Goal: Transaction & Acquisition: Download file/media

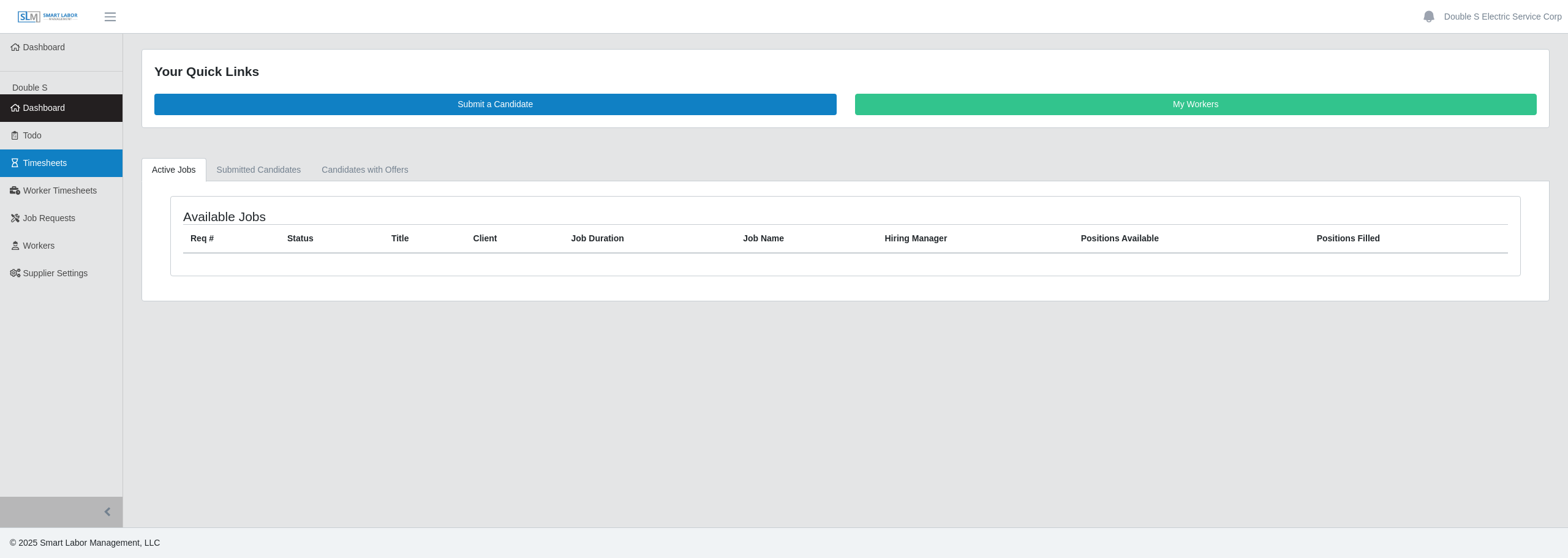
click at [81, 161] on link "Timesheets" at bounding box center [61, 163] width 123 height 28
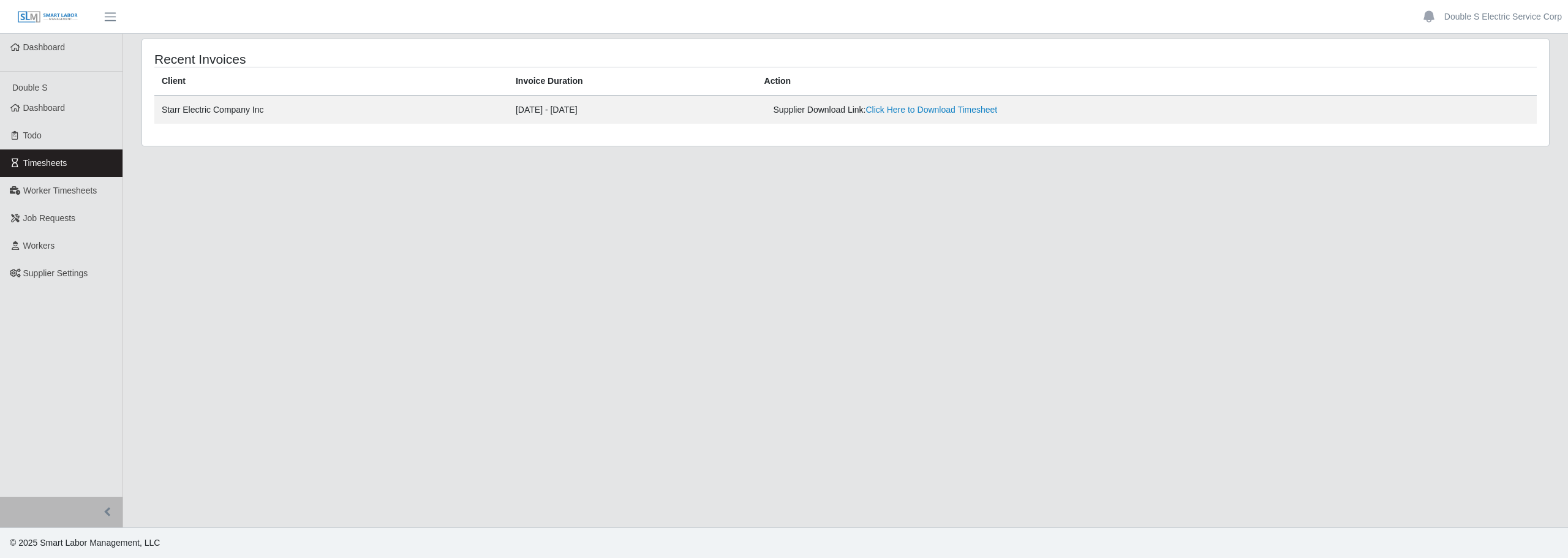
click at [591, 114] on td "09/22/2025 - 09/28/2025" at bounding box center [632, 109] width 248 height 28
drag, startPoint x: 231, startPoint y: 120, endPoint x: 257, endPoint y: 116, distance: 26.3
click at [256, 117] on td "Starr Electric Company Inc" at bounding box center [331, 109] width 354 height 28
click at [258, 116] on td "Starr Electric Company Inc" at bounding box center [331, 109] width 354 height 28
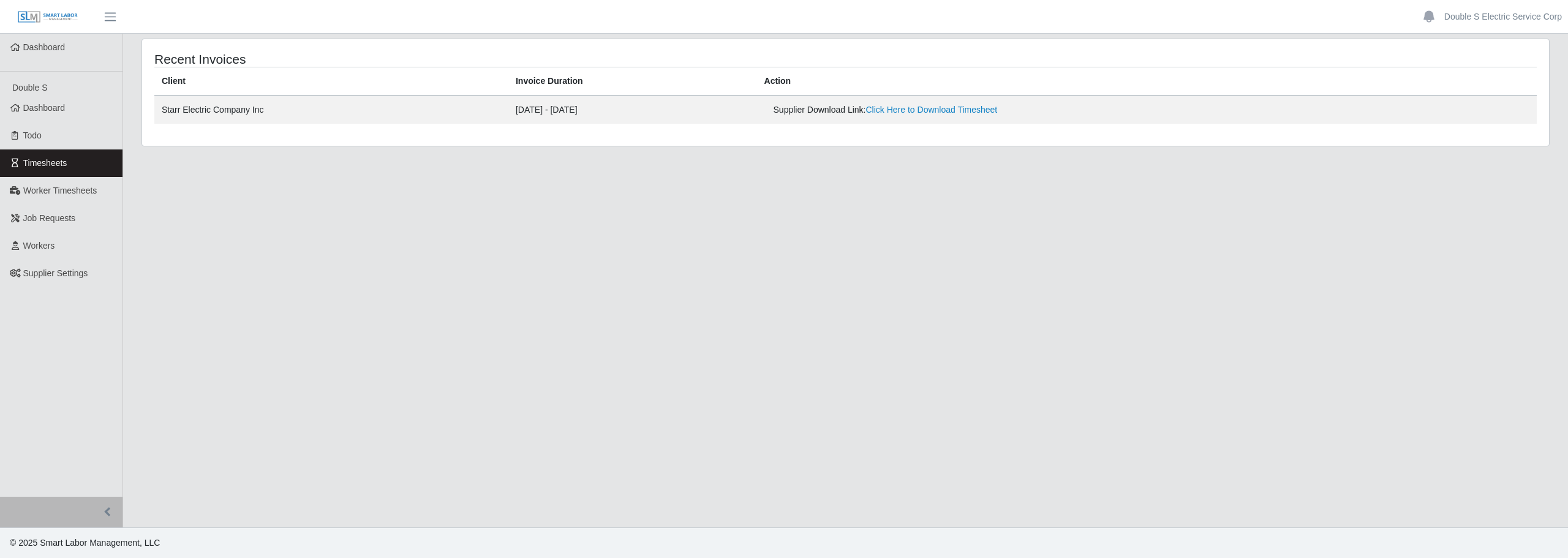
drag, startPoint x: 291, startPoint y: 111, endPoint x: 297, endPoint y: 117, distance: 8.5
click at [296, 116] on td "Starr Electric Company Inc" at bounding box center [331, 109] width 354 height 28
click at [286, 109] on td "Starr Electric Company Inc" at bounding box center [331, 109] width 354 height 28
click at [286, 114] on td "Starr Electric Company Inc" at bounding box center [331, 109] width 354 height 28
drag, startPoint x: 304, startPoint y: 107, endPoint x: 316, endPoint y: 114, distance: 13.9
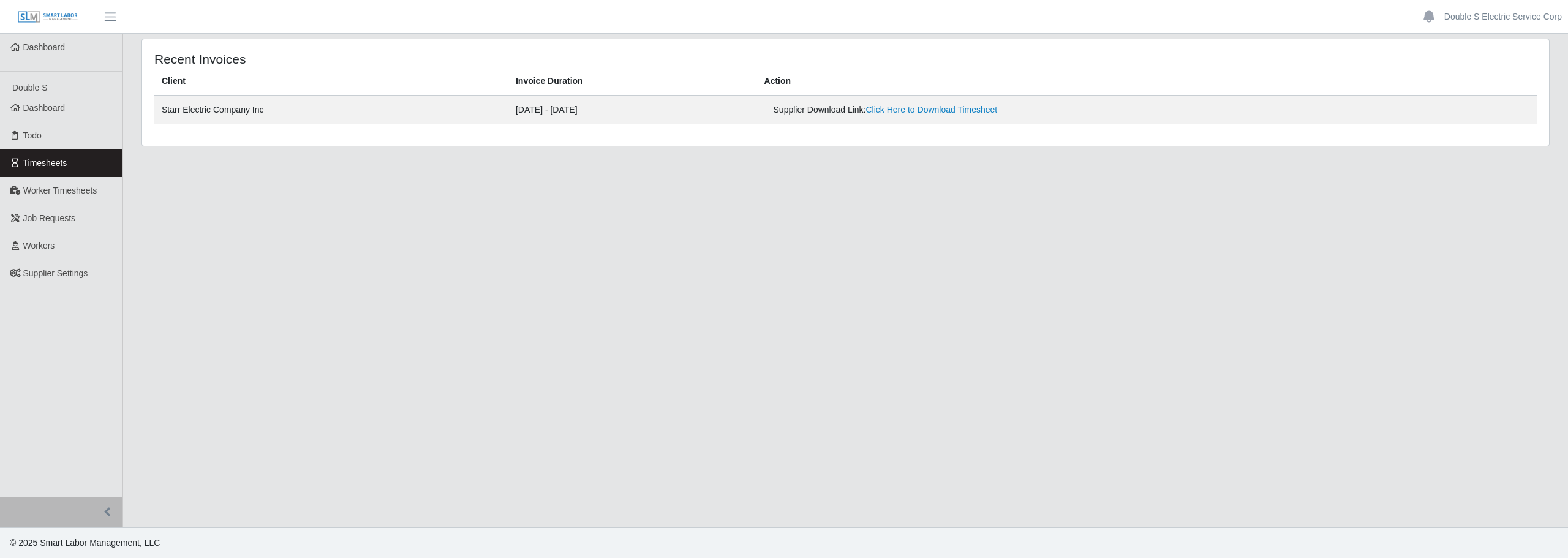
click at [304, 109] on td "Starr Electric Company Inc" at bounding box center [331, 109] width 354 height 28
click at [49, 161] on span "Timesheets" at bounding box center [45, 163] width 44 height 10
click at [648, 108] on td "[DATE] - [DATE]" at bounding box center [632, 109] width 248 height 28
click at [648, 109] on td "09/22/2025 - 09/28/2025" at bounding box center [632, 109] width 248 height 28
click at [191, 117] on td "Starr Electric Company Inc" at bounding box center [331, 109] width 354 height 28
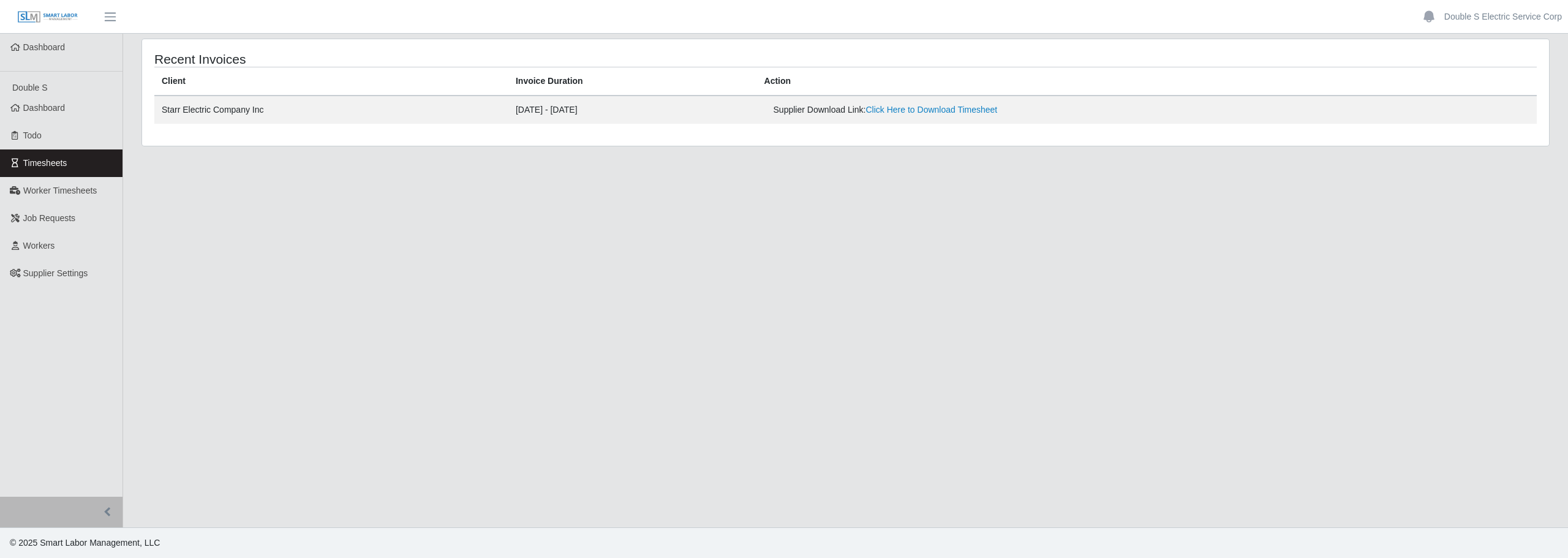
click at [554, 75] on th "Invoice Duration" at bounding box center [632, 81] width 248 height 28
click at [101, 161] on link "Timesheets" at bounding box center [61, 163] width 123 height 28
click at [84, 158] on link "Timesheets" at bounding box center [61, 163] width 123 height 28
click at [106, 159] on link "Timesheets" at bounding box center [61, 163] width 123 height 28
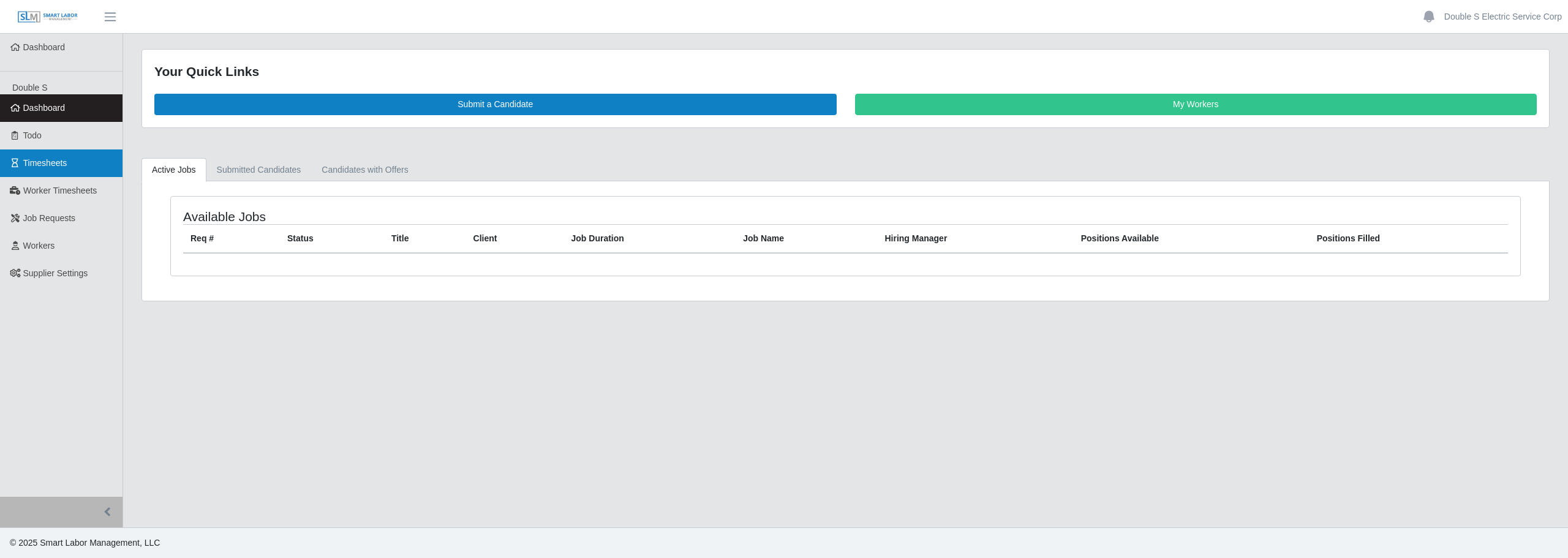
click at [41, 161] on span "Timesheets" at bounding box center [45, 163] width 44 height 10
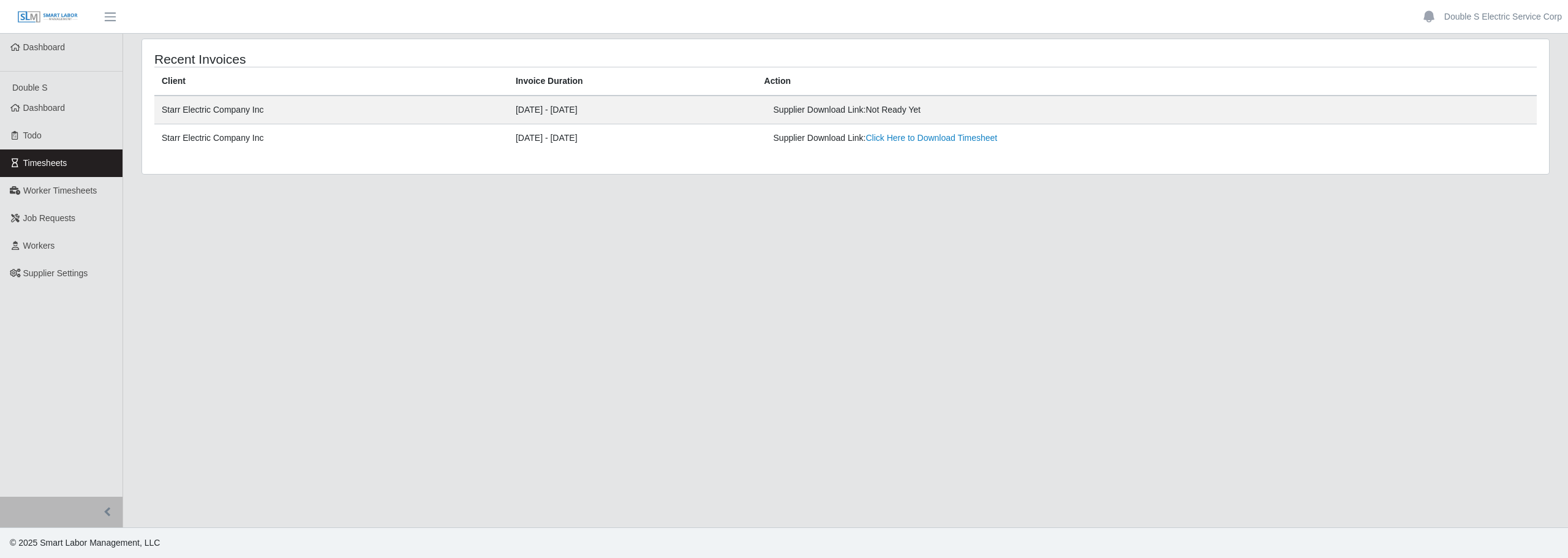
drag, startPoint x: 682, startPoint y: 54, endPoint x: 674, endPoint y: 264, distance: 210.2
click at [642, 109] on div "Recent Invoices Client Invoice Duration Action Starr Electric Company Inc 09/29…" at bounding box center [846, 106] width 1407 height 135
click at [1008, 393] on main "Recent Invoices Client Invoice Duration Action Starr Electric Company Inc 09/29…" at bounding box center [846, 281] width 1445 height 493
click at [84, 163] on link "Timesheets" at bounding box center [61, 163] width 123 height 28
click at [997, 114] on link "Click Here to Download Timesheet" at bounding box center [932, 109] width 131 height 10
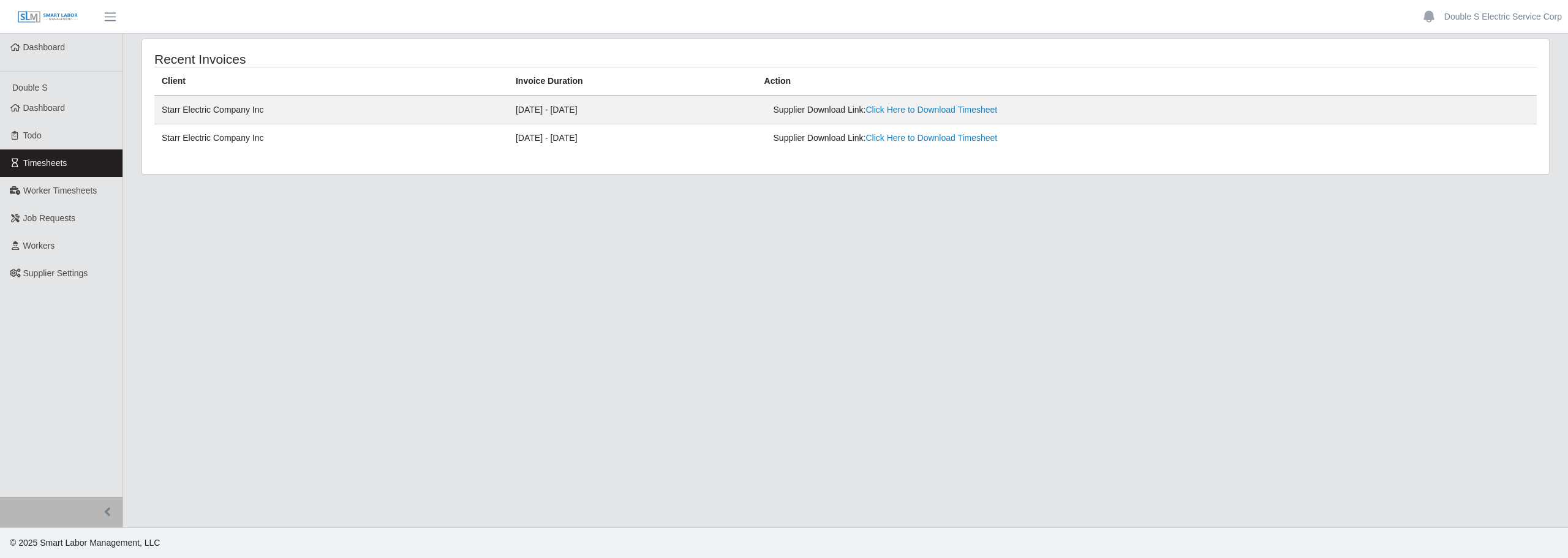
click at [997, 114] on link "Click Here to Download Timesheet" at bounding box center [932, 109] width 131 height 10
click at [997, 108] on link "Click Here to Download Timesheet" at bounding box center [932, 109] width 131 height 10
click at [1559, 548] on div at bounding box center [1559, 548] width 0 height 0
click at [954, 106] on link "Click Here to Download Timesheet" at bounding box center [932, 109] width 131 height 10
drag, startPoint x: 1474, startPoint y: 474, endPoint x: 1519, endPoint y: 384, distance: 100.6
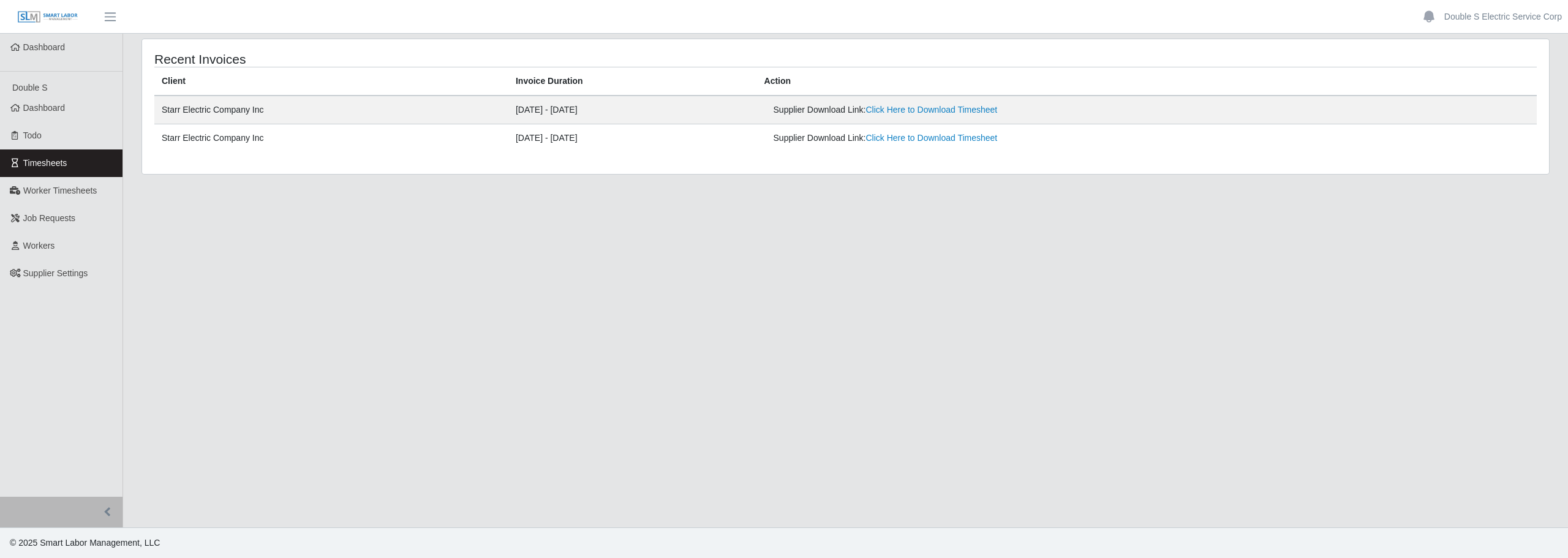
click at [1482, 458] on main "Recent Invoices Client Invoice Duration Action Starr Electric Company Inc [DATE…" at bounding box center [846, 281] width 1445 height 493
